Goal: Transaction & Acquisition: Purchase product/service

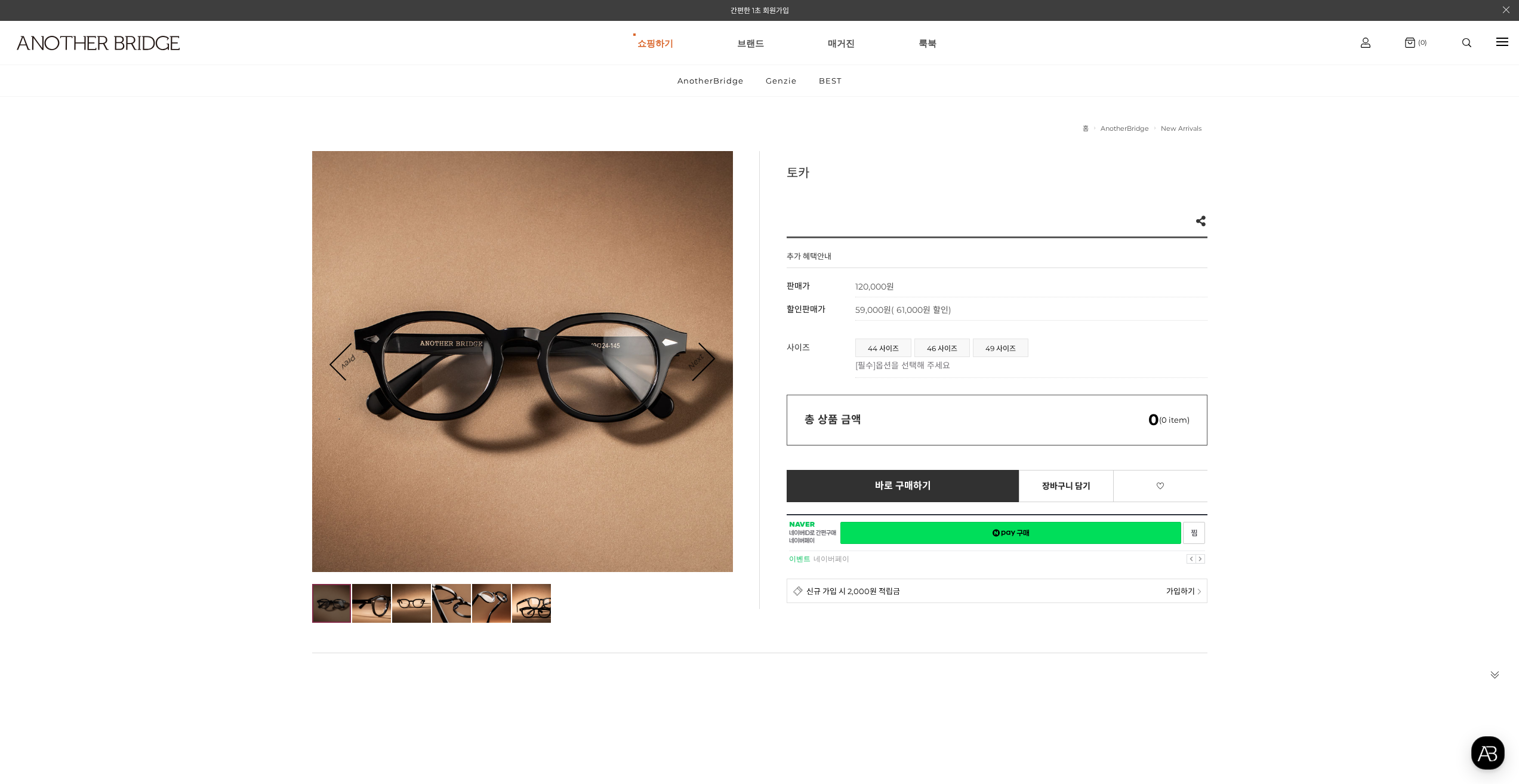
click at [711, 356] on link "Next" at bounding box center [695, 361] width 37 height 37
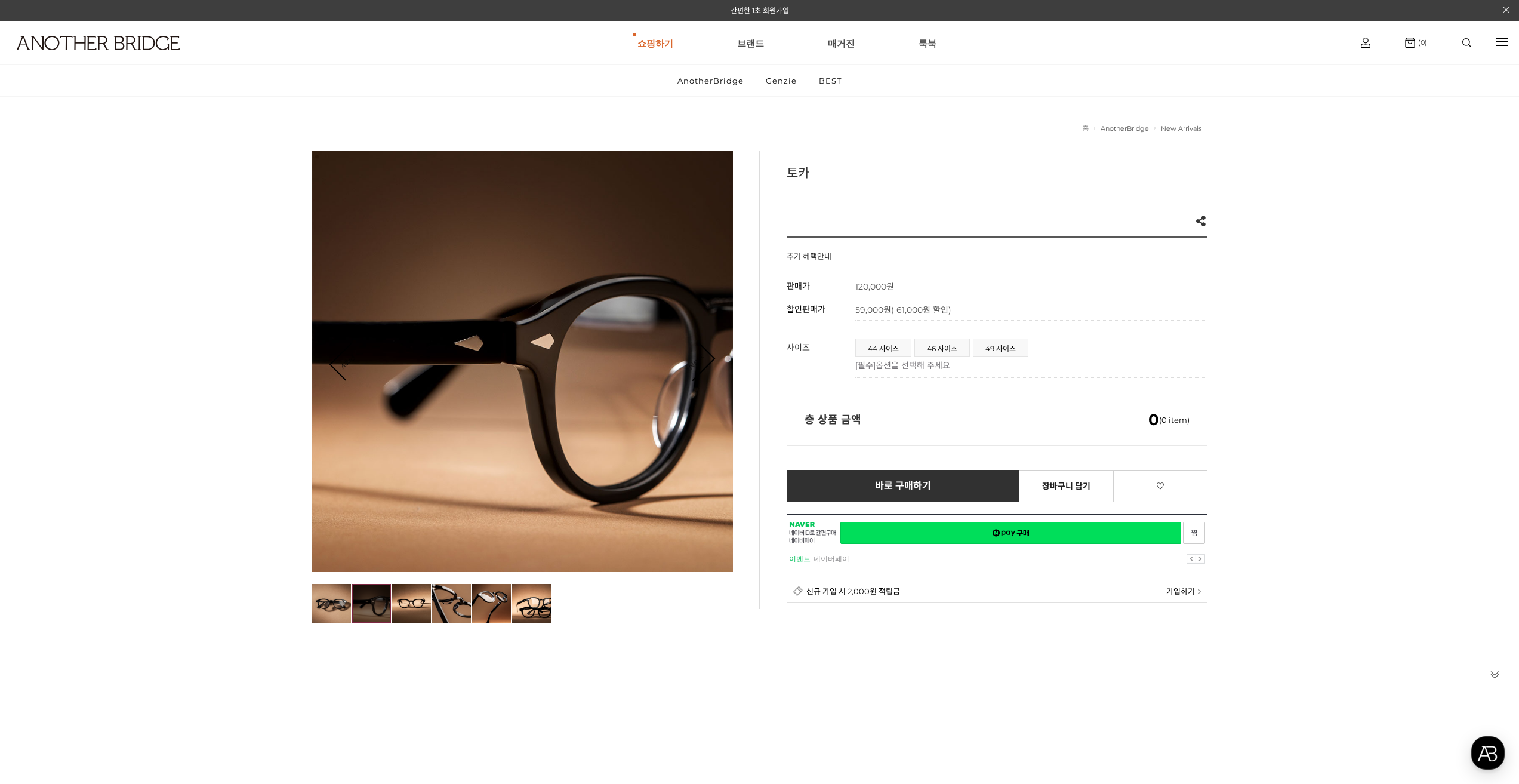
click at [711, 356] on link "Next" at bounding box center [695, 361] width 37 height 37
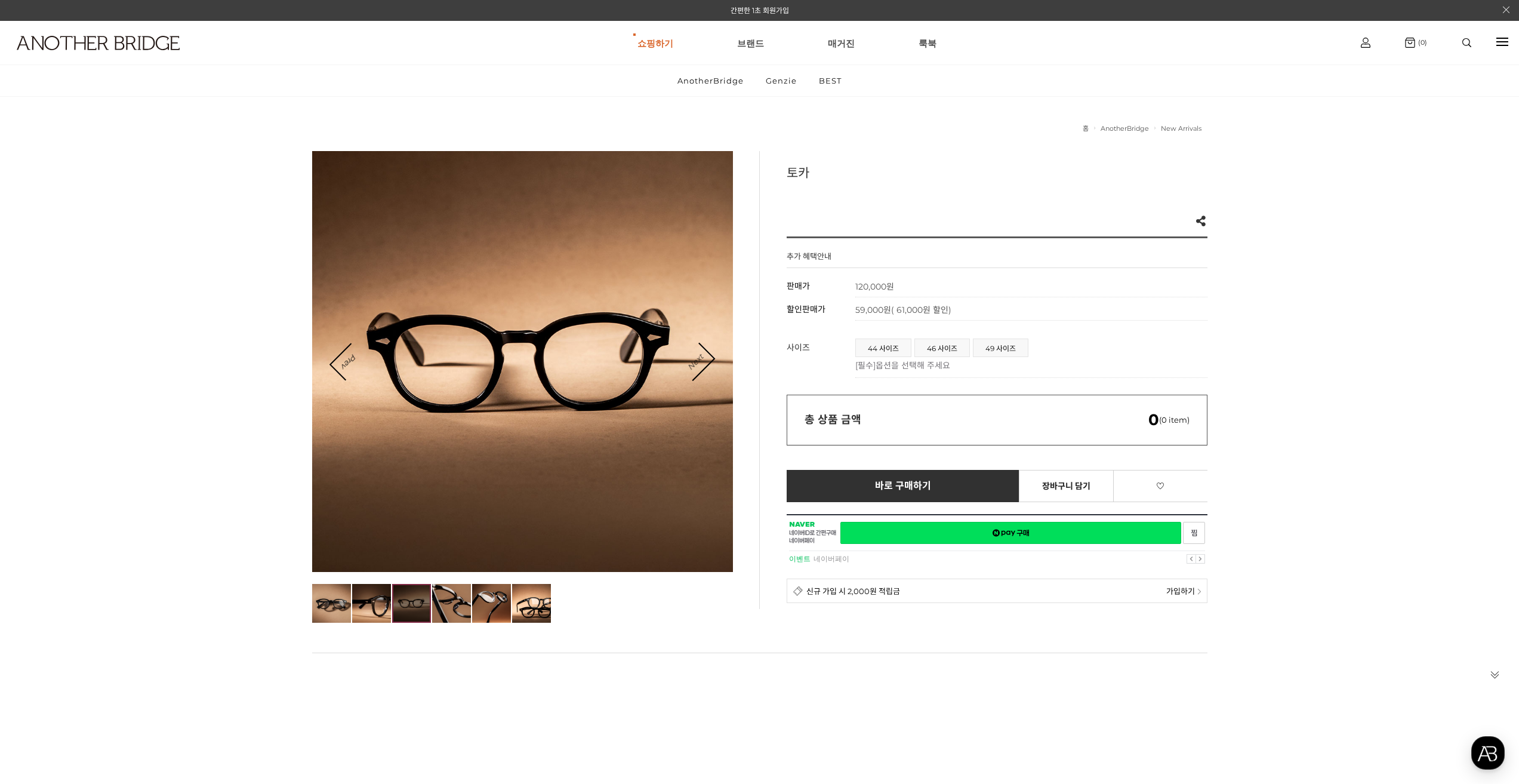
click at [711, 356] on link "Next" at bounding box center [695, 361] width 37 height 37
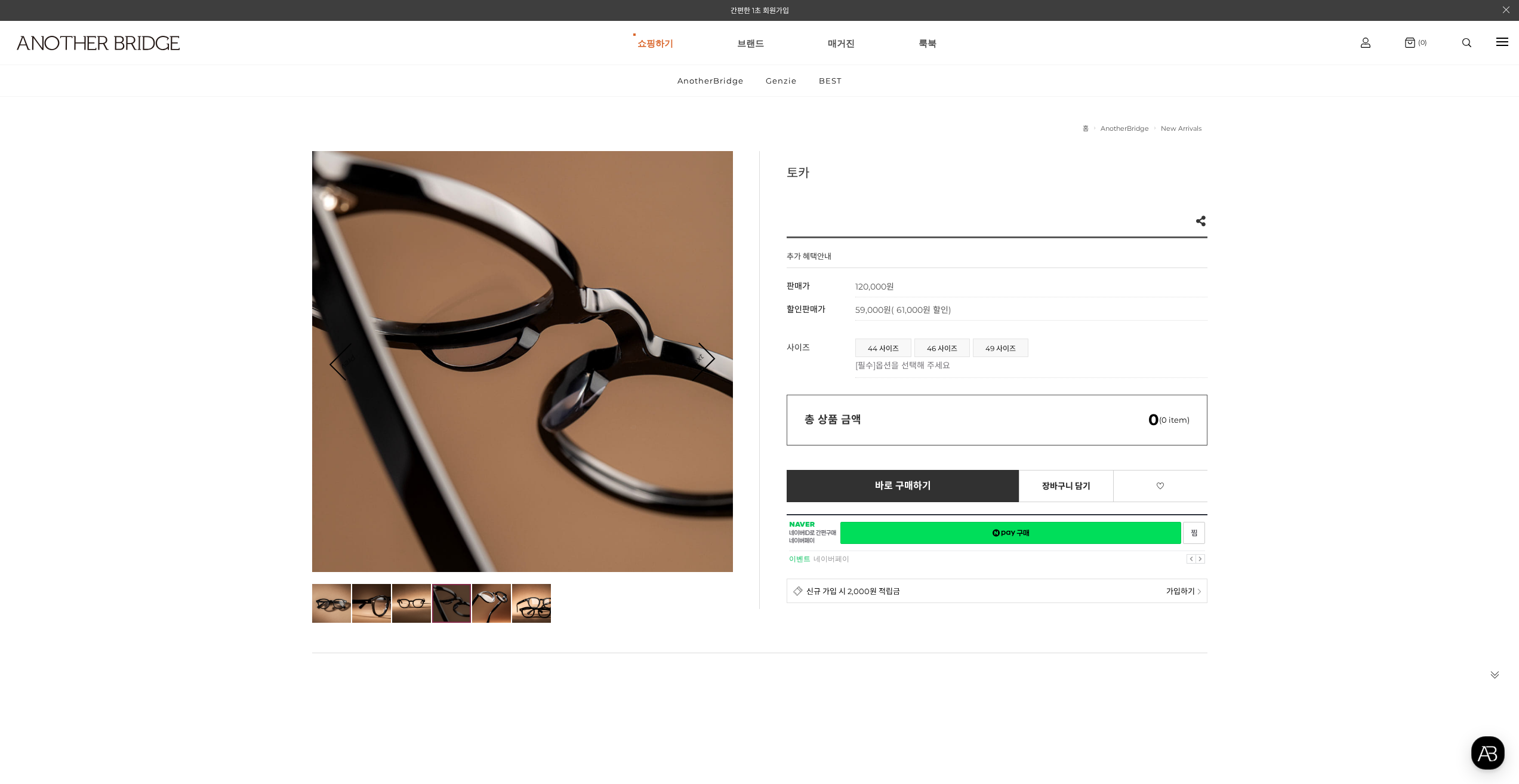
click at [711, 356] on link "Next" at bounding box center [695, 361] width 37 height 37
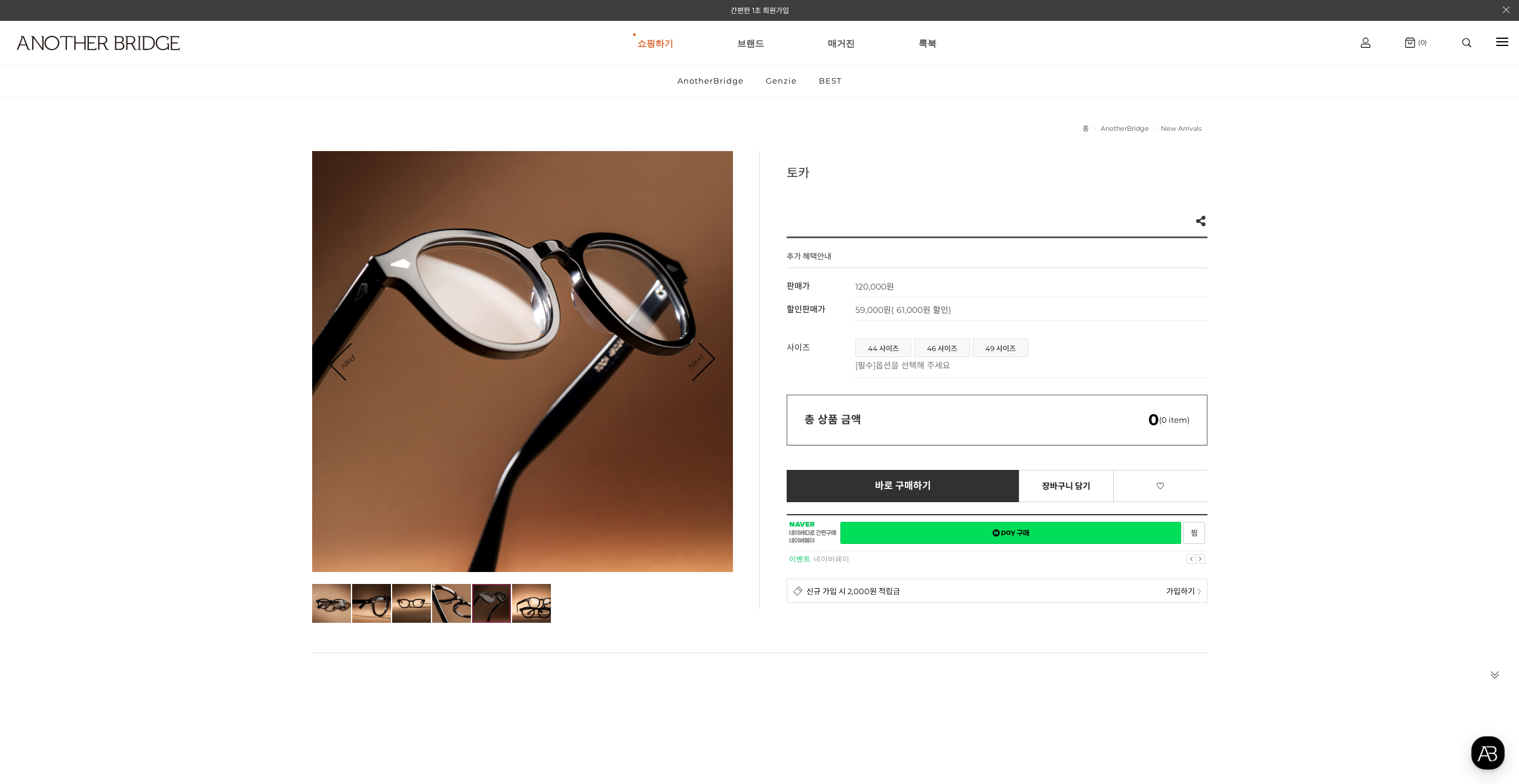
click at [711, 356] on link "Next" at bounding box center [695, 361] width 37 height 37
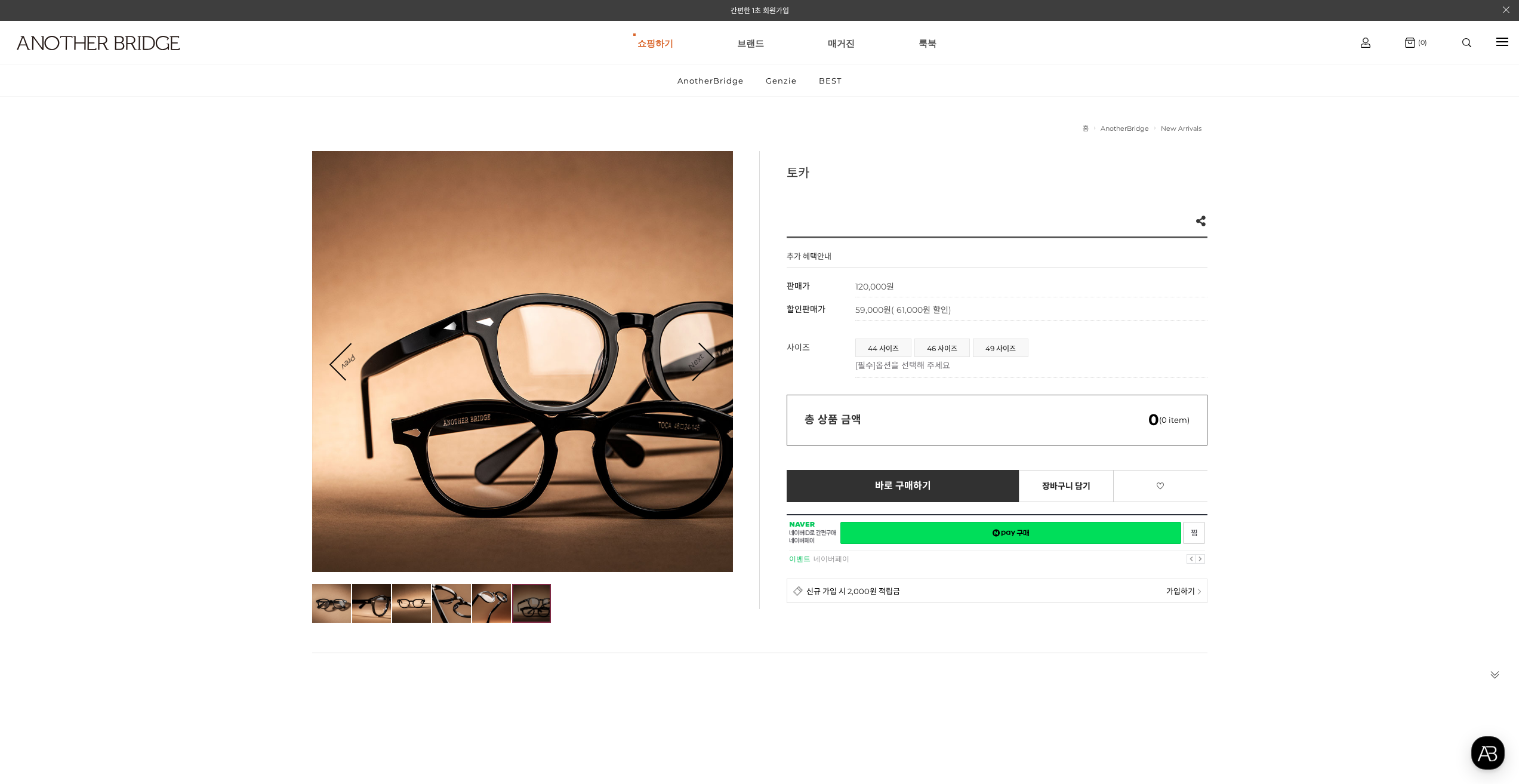
click at [711, 356] on link "Next" at bounding box center [695, 361] width 37 height 37
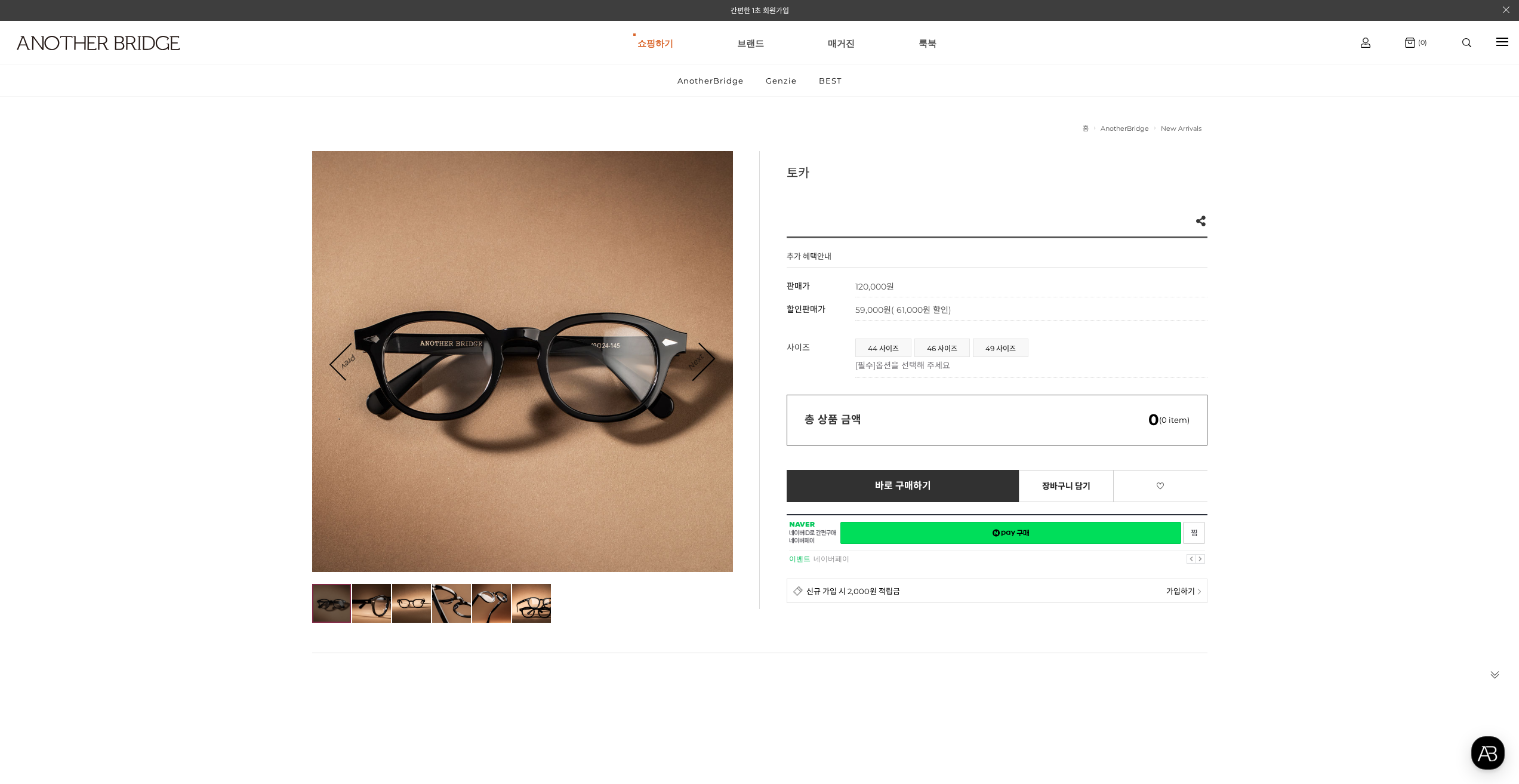
click at [711, 356] on link "Next" at bounding box center [695, 361] width 37 height 37
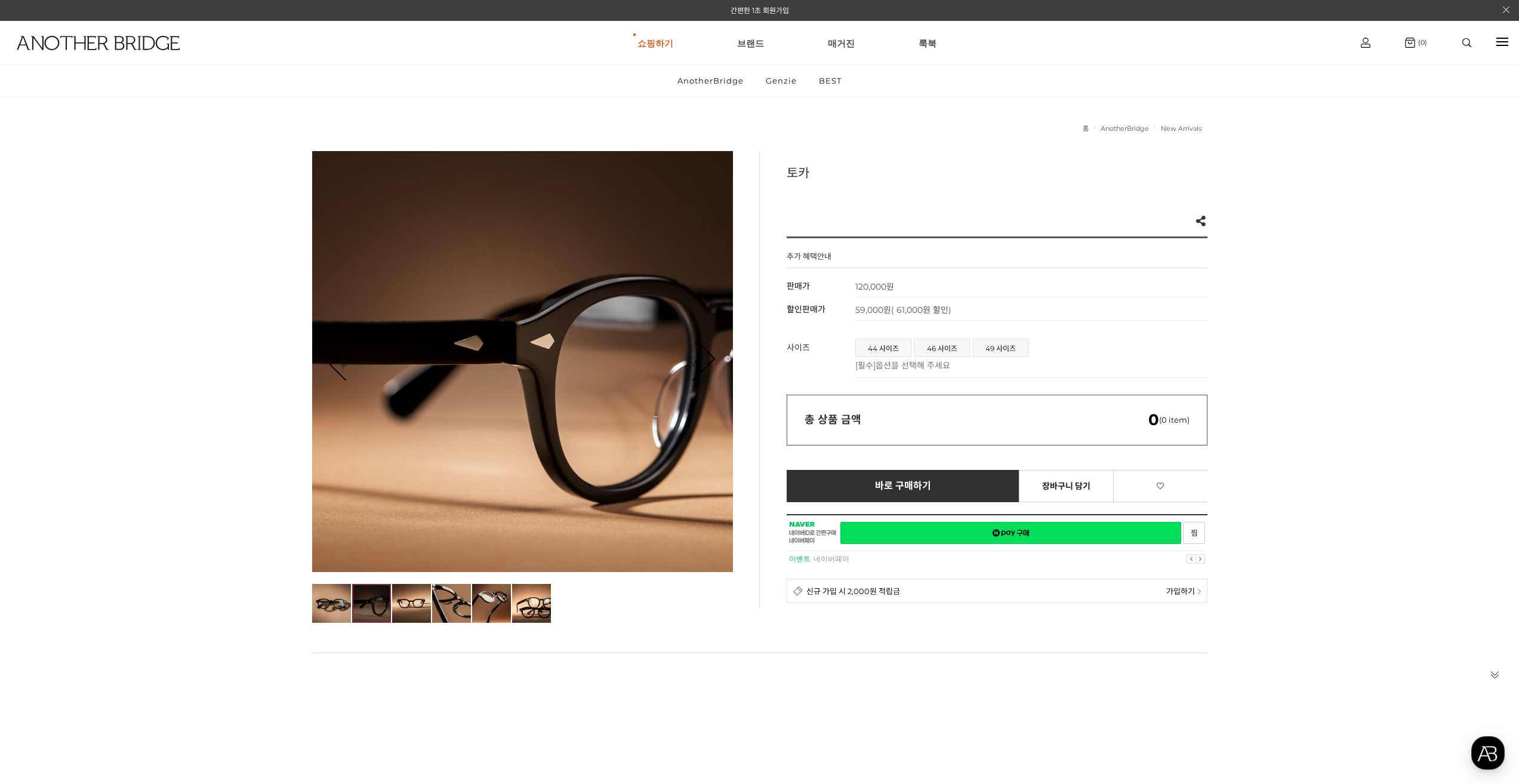
click at [711, 356] on link "Next" at bounding box center [695, 361] width 37 height 37
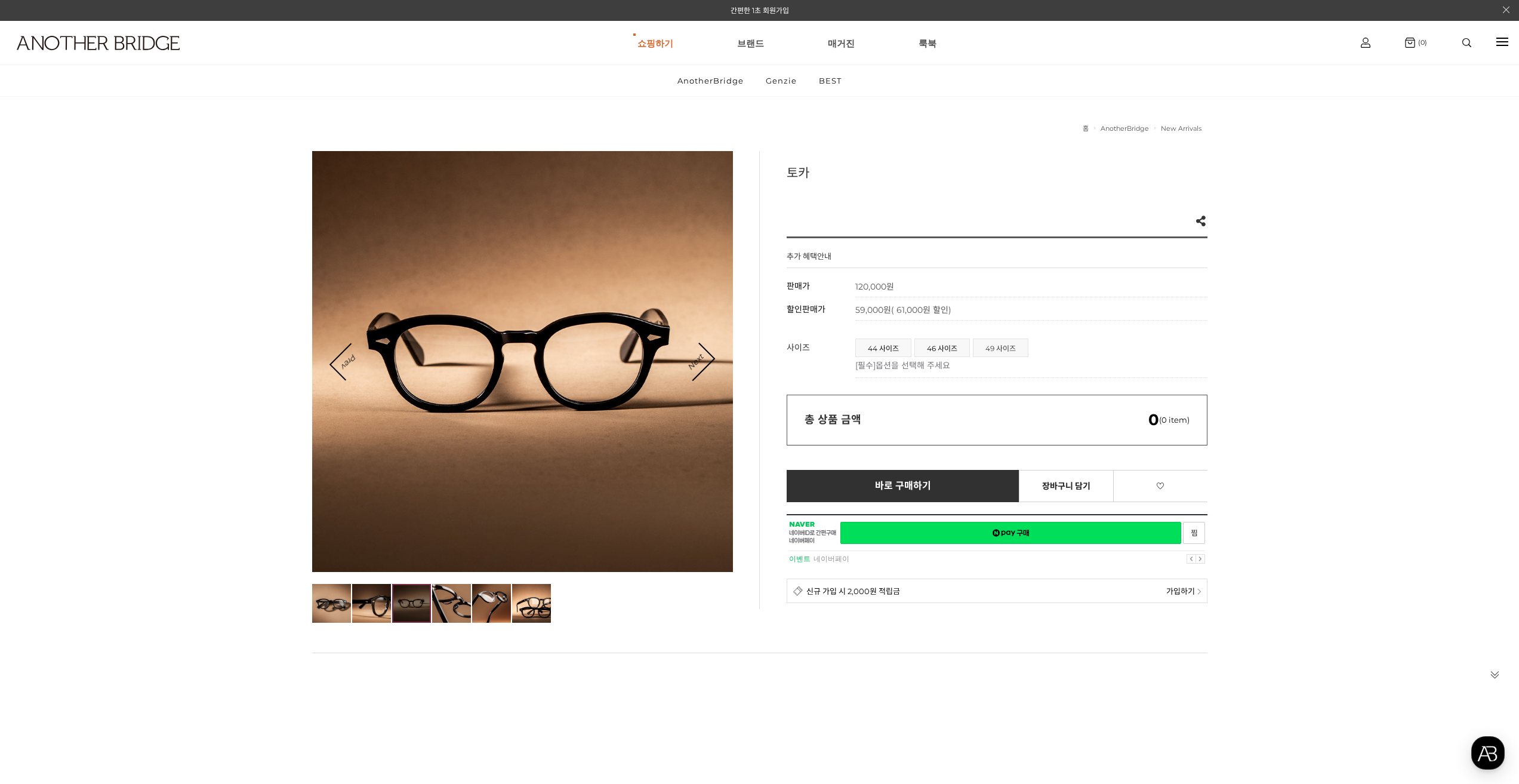
click at [994, 347] on span "49 사이즈" at bounding box center [1001, 347] width 55 height 18
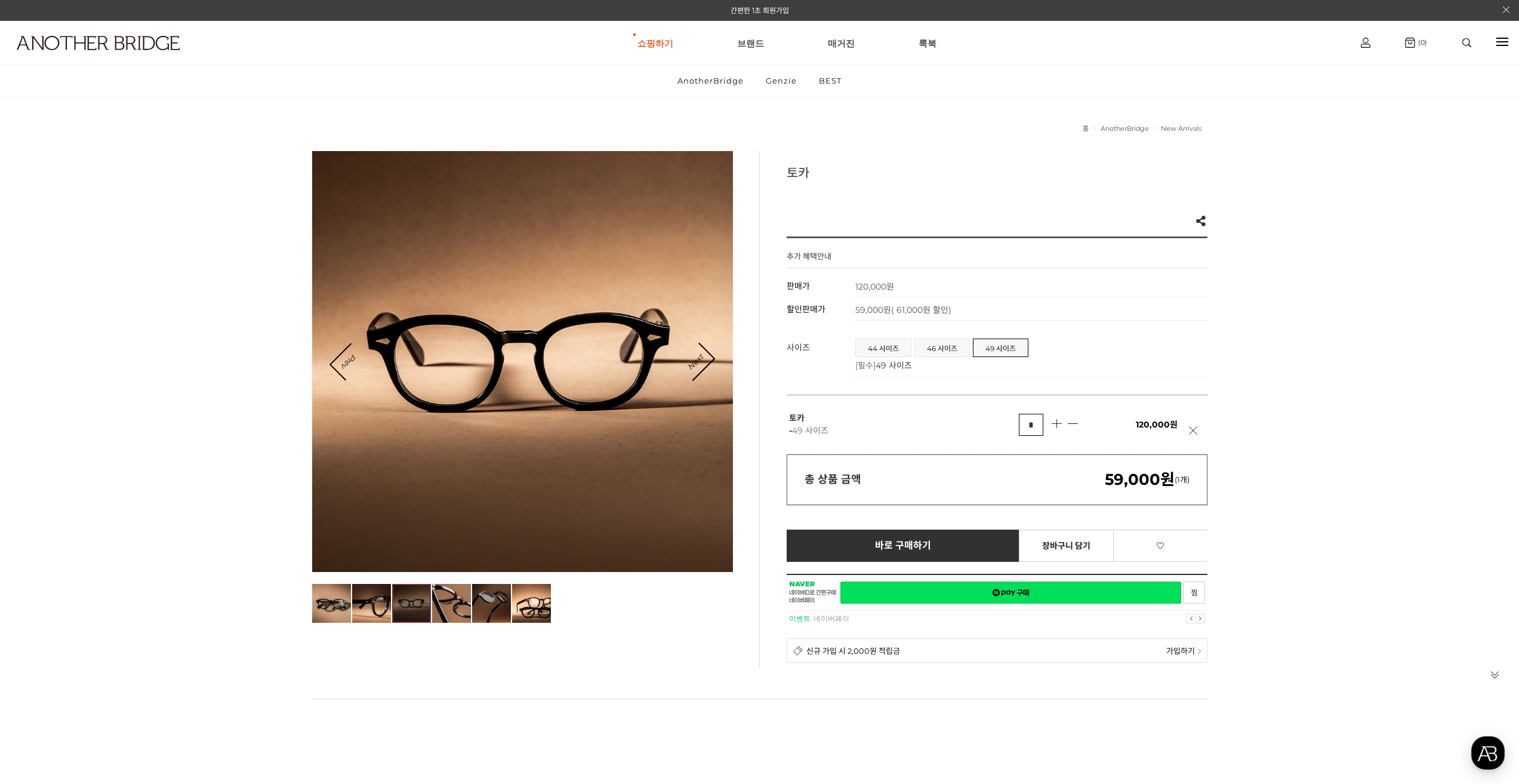
click at [503, 604] on img at bounding box center [492, 603] width 39 height 39
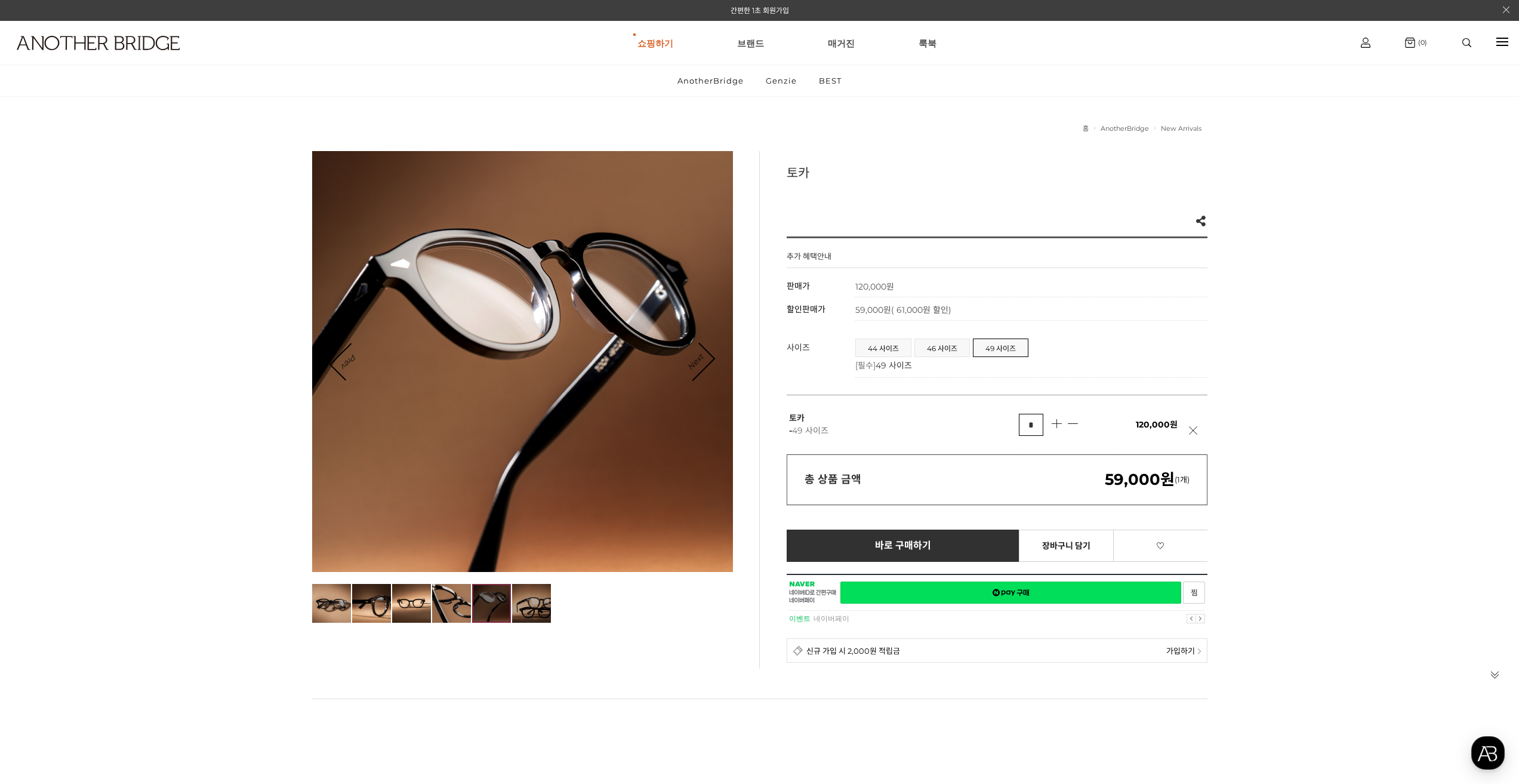
click at [532, 601] on img at bounding box center [532, 603] width 39 height 39
